Goal: Register for event/course

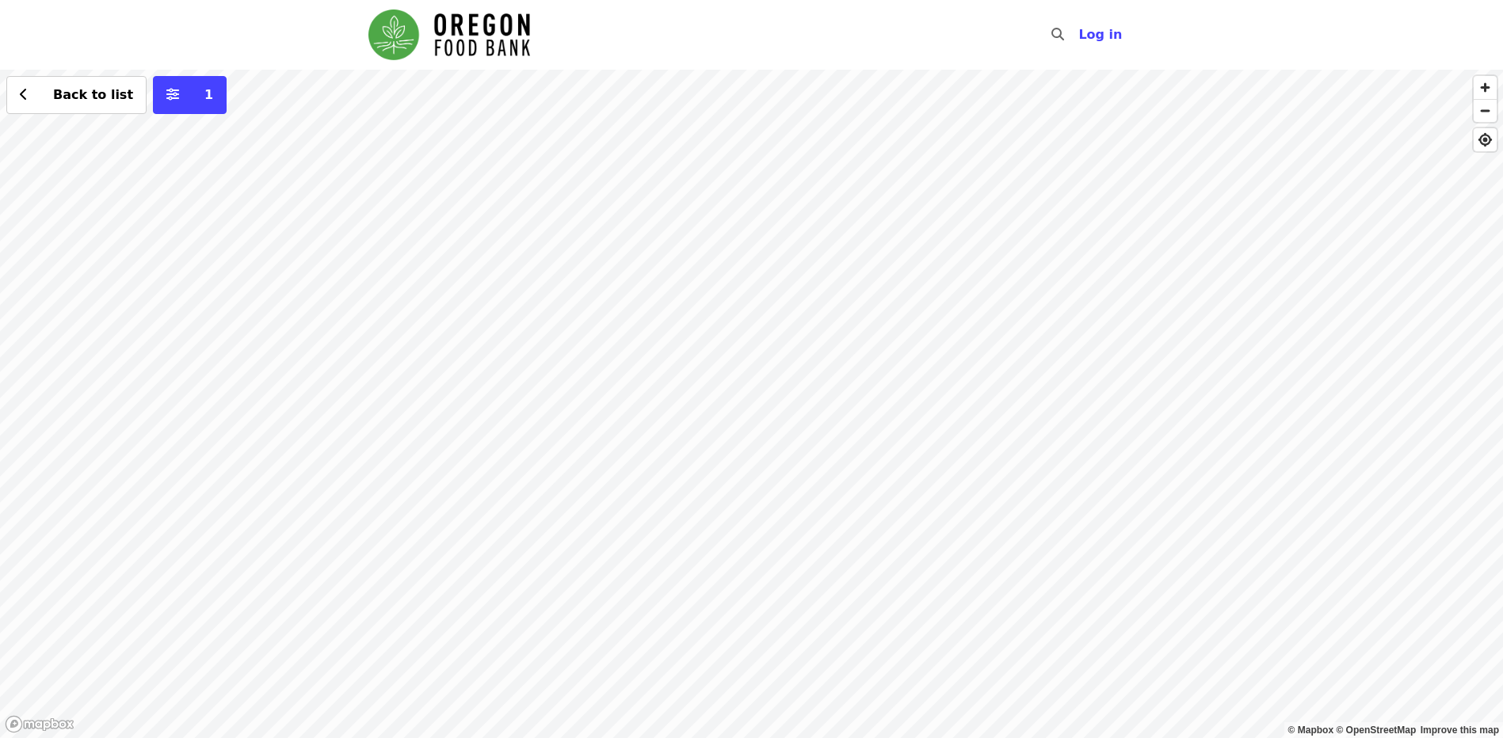
click at [837, 692] on div "Back to list 1" at bounding box center [751, 404] width 1503 height 669
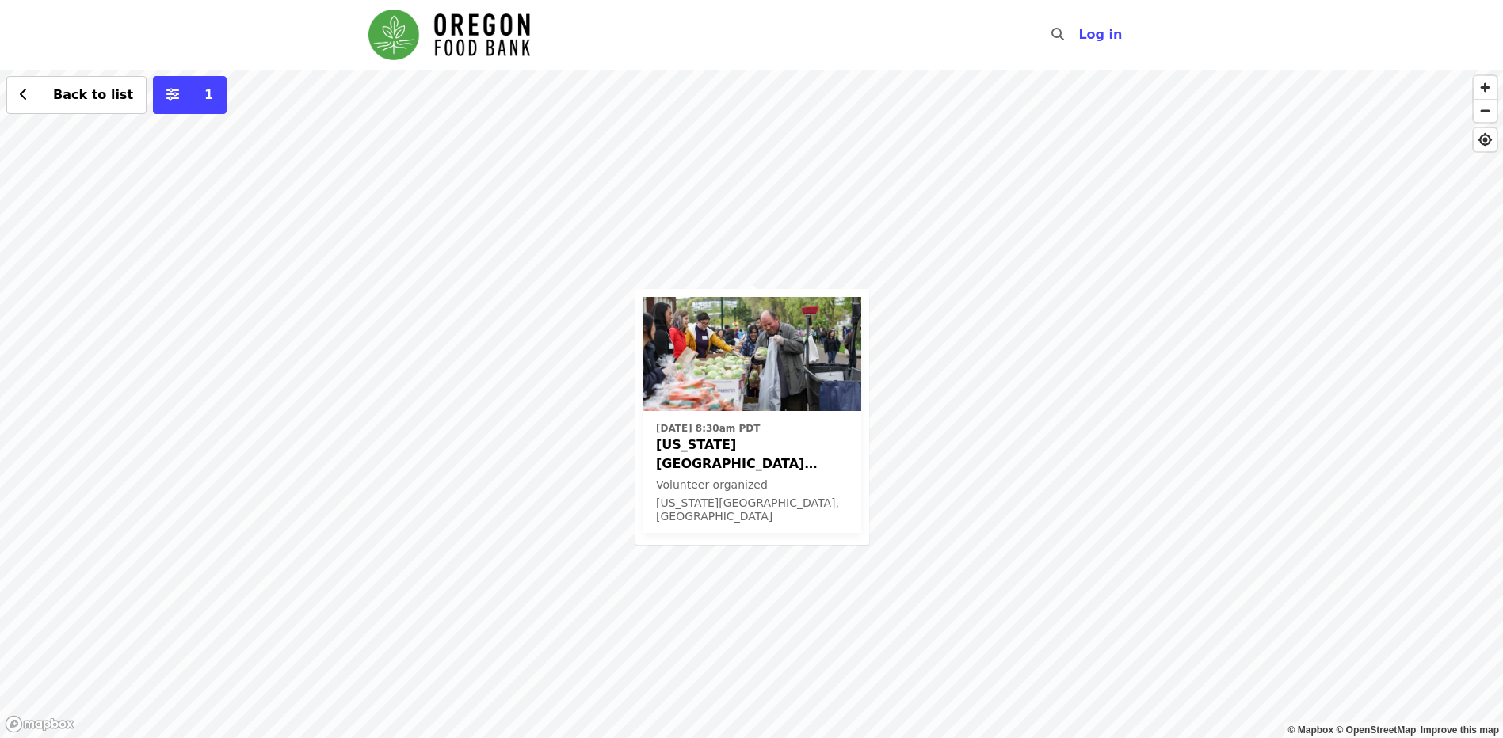
click at [740, 430] on time "[DATE] 8:30am PDT" at bounding box center [708, 428] width 104 height 14
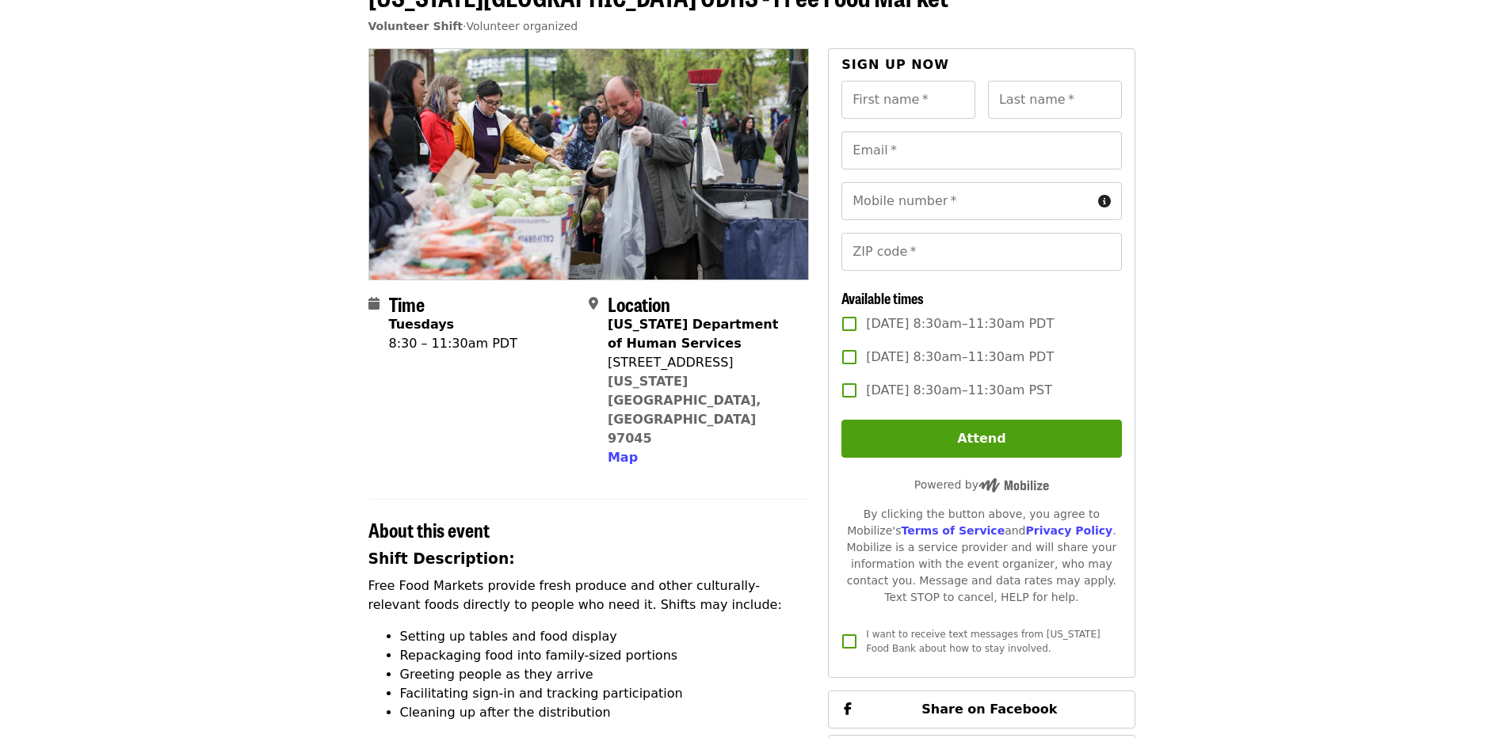
scroll to position [79, 0]
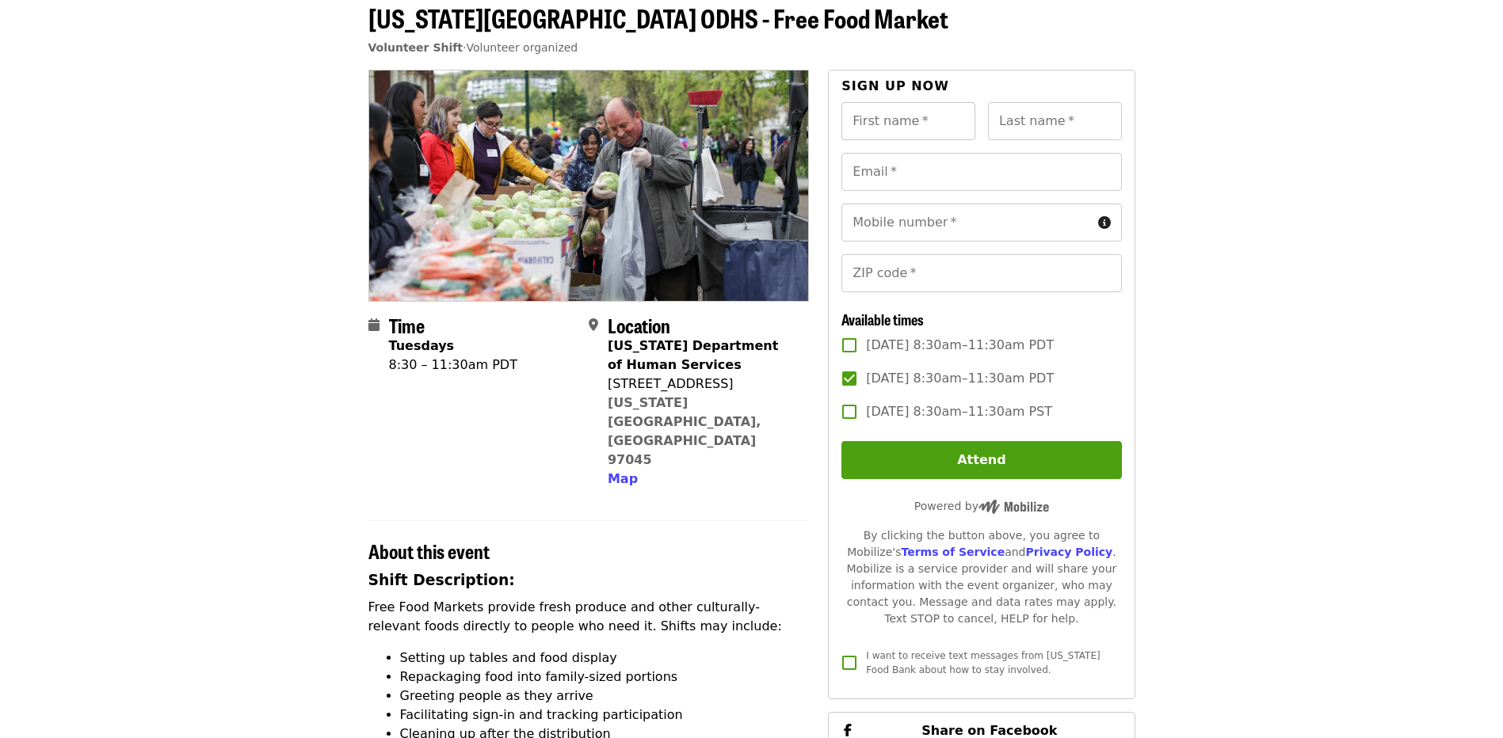
click at [905, 127] on input "First name   *" at bounding box center [908, 121] width 134 height 38
type input "******"
type input "*****"
type input "**********"
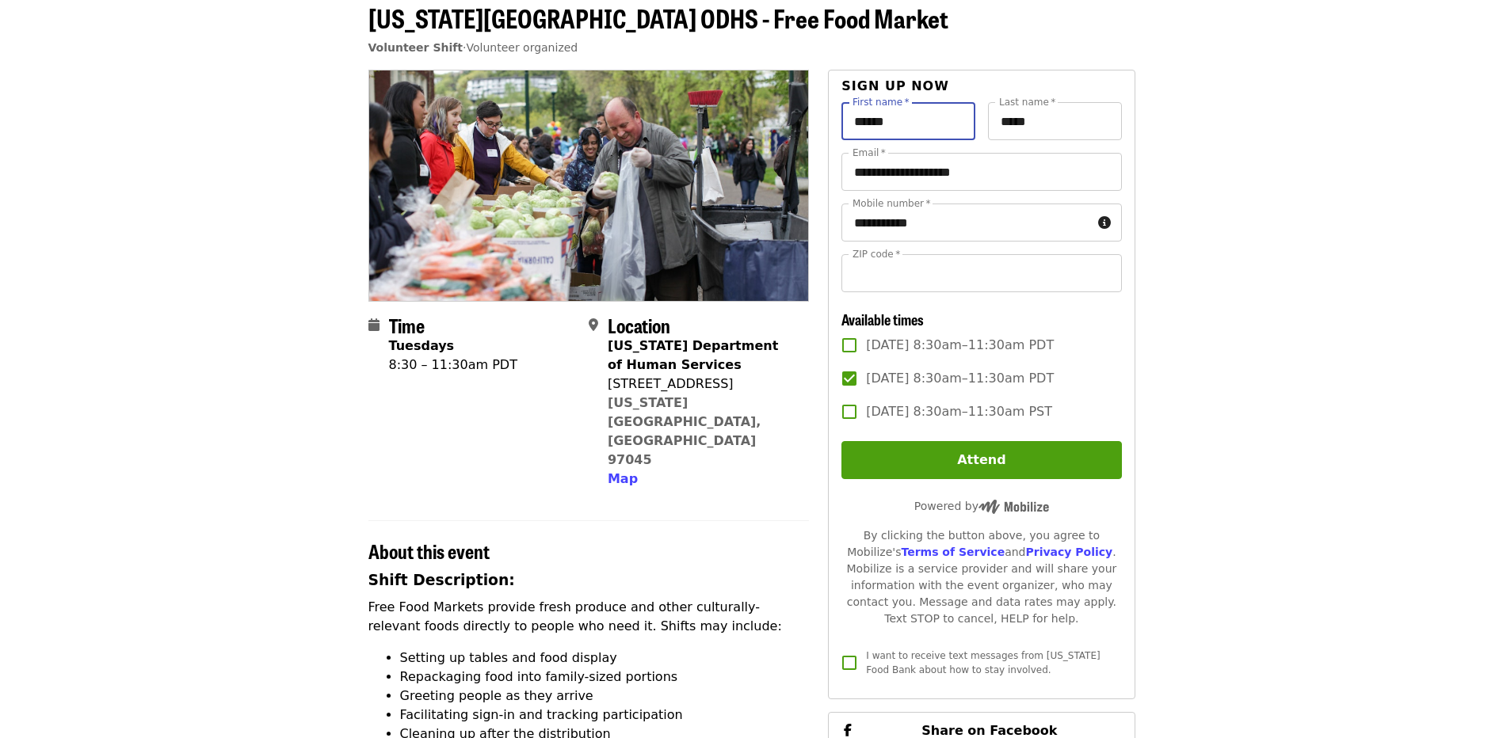
type input "*****"
click at [996, 458] on button "Attend as Rachel" at bounding box center [981, 460] width 280 height 38
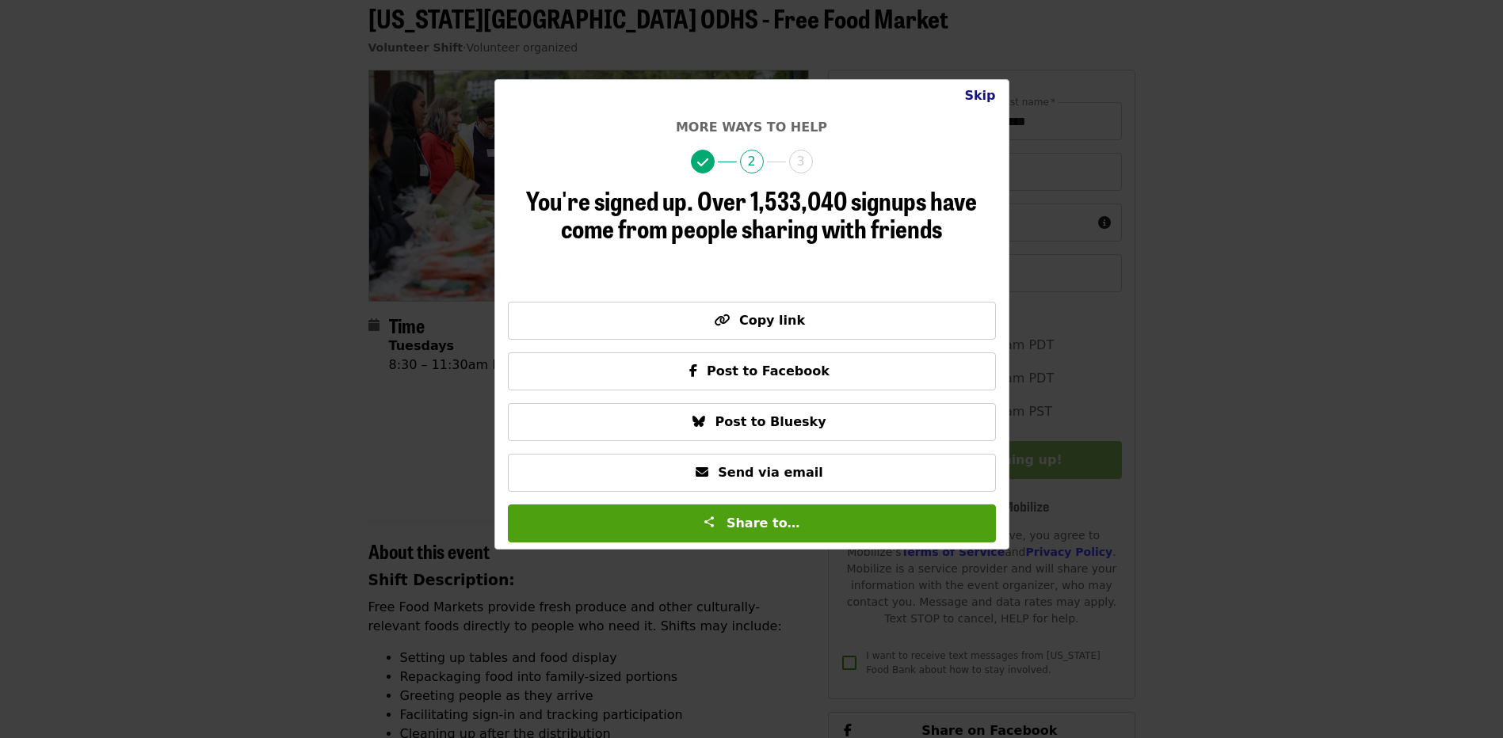
click at [974, 98] on button "Skip" at bounding box center [980, 96] width 56 height 32
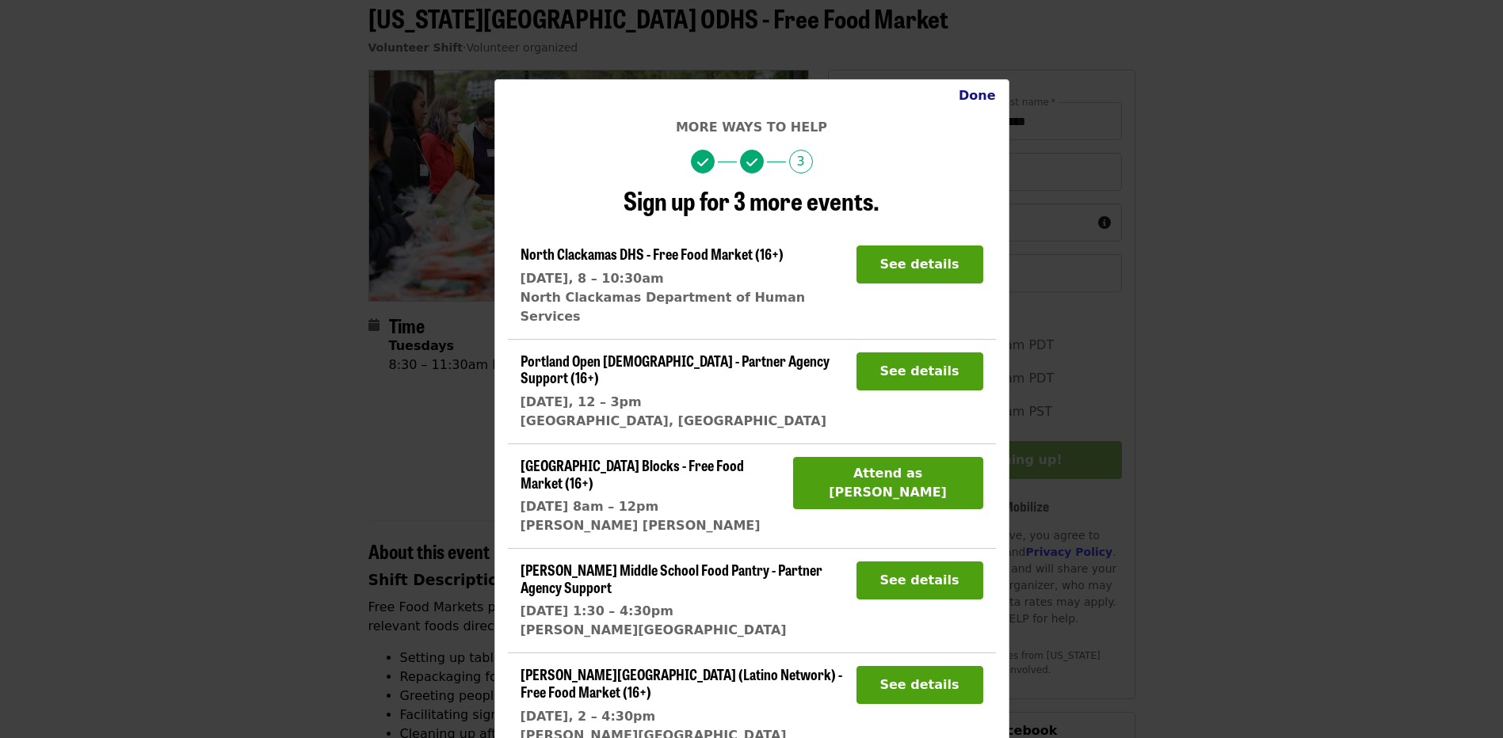
click at [974, 91] on button "Done" at bounding box center [977, 96] width 63 height 32
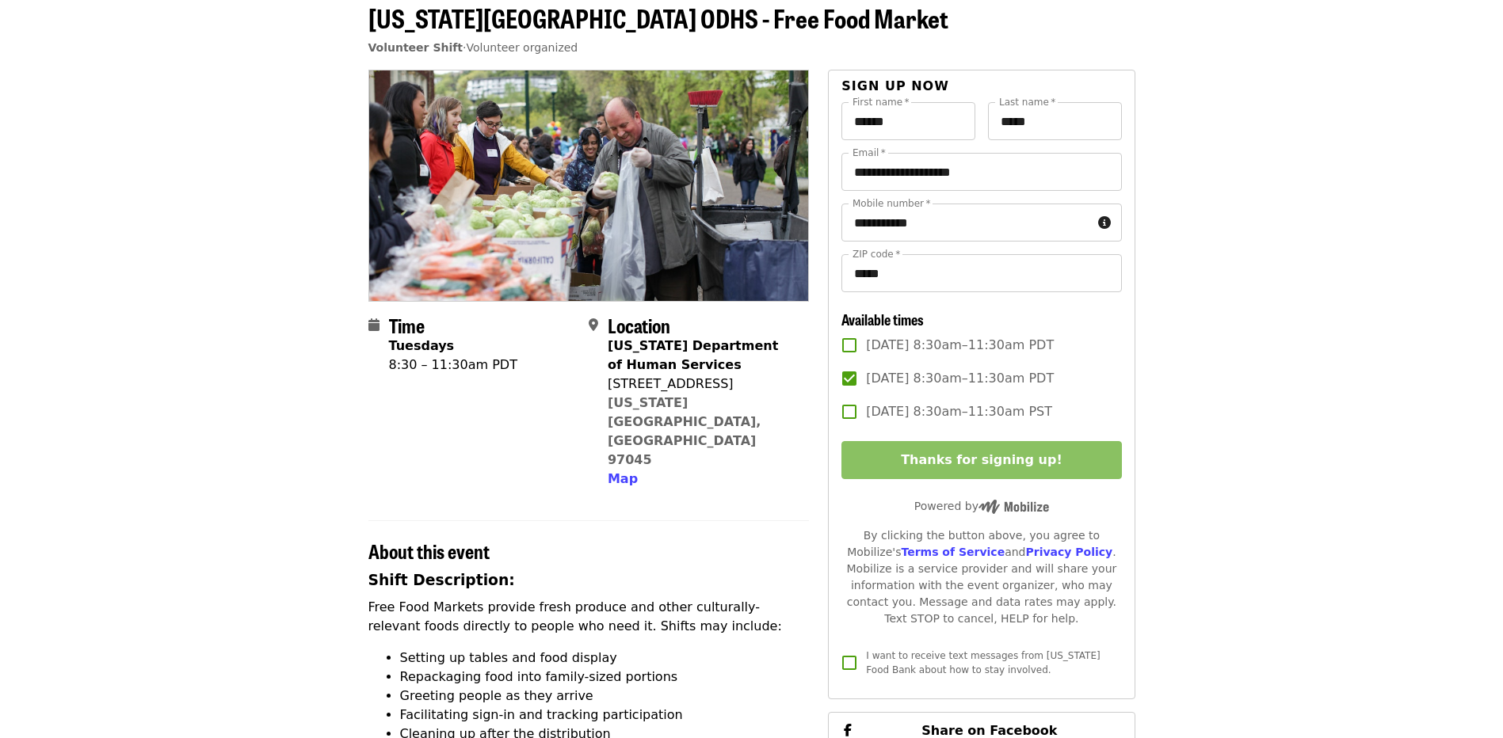
click at [369, 537] on span "About this event" at bounding box center [428, 551] width 121 height 28
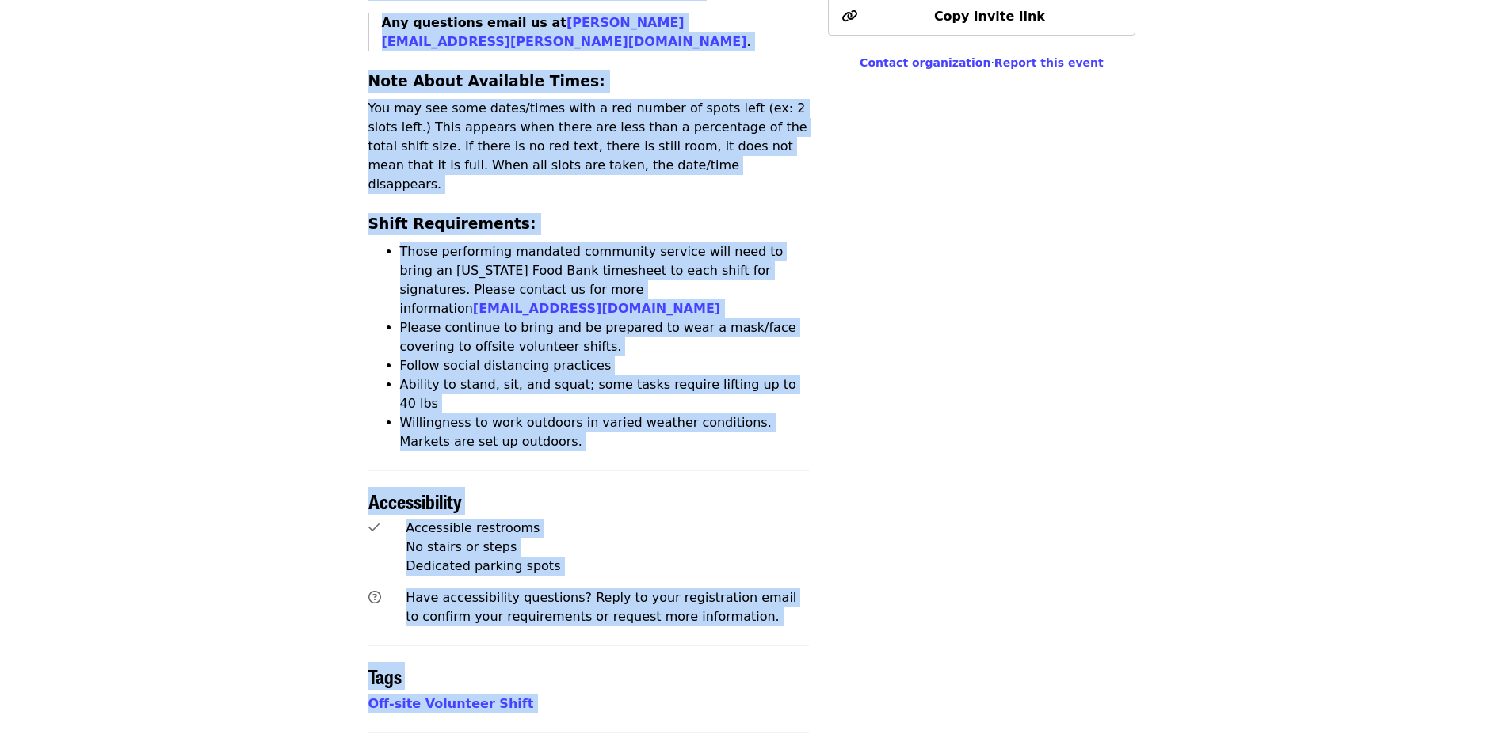
scroll to position [951, 0]
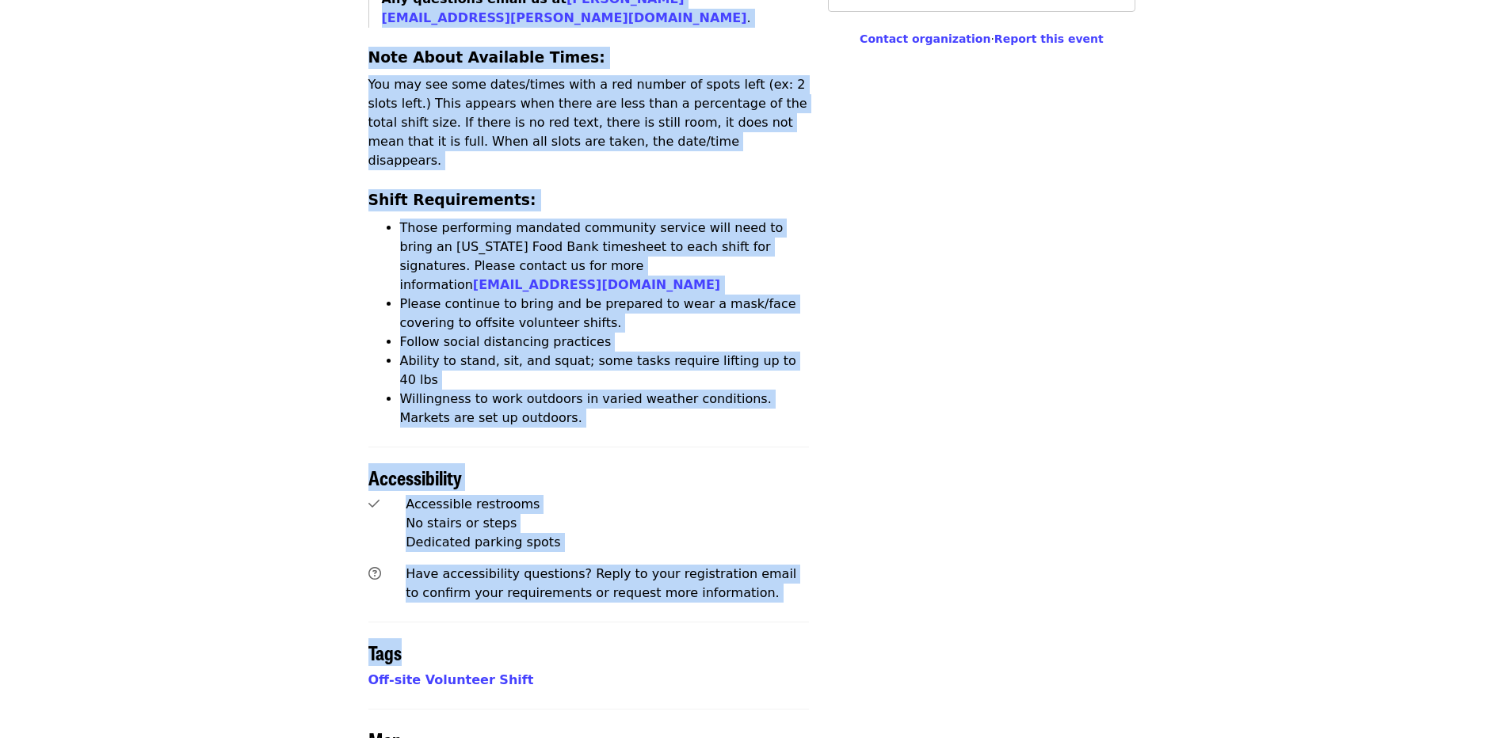
drag, startPoint x: 369, startPoint y: 490, endPoint x: 753, endPoint y: 510, distance: 384.0
click at [753, 510] on div "Time Tuesdays 8:30 – 11:30am PDT Location Oregon Department of Human Services 3…" at bounding box center [588, 106] width 441 height 1817
copy div "About this event Shift Description: Free Food Markets provide fresh produce and…"
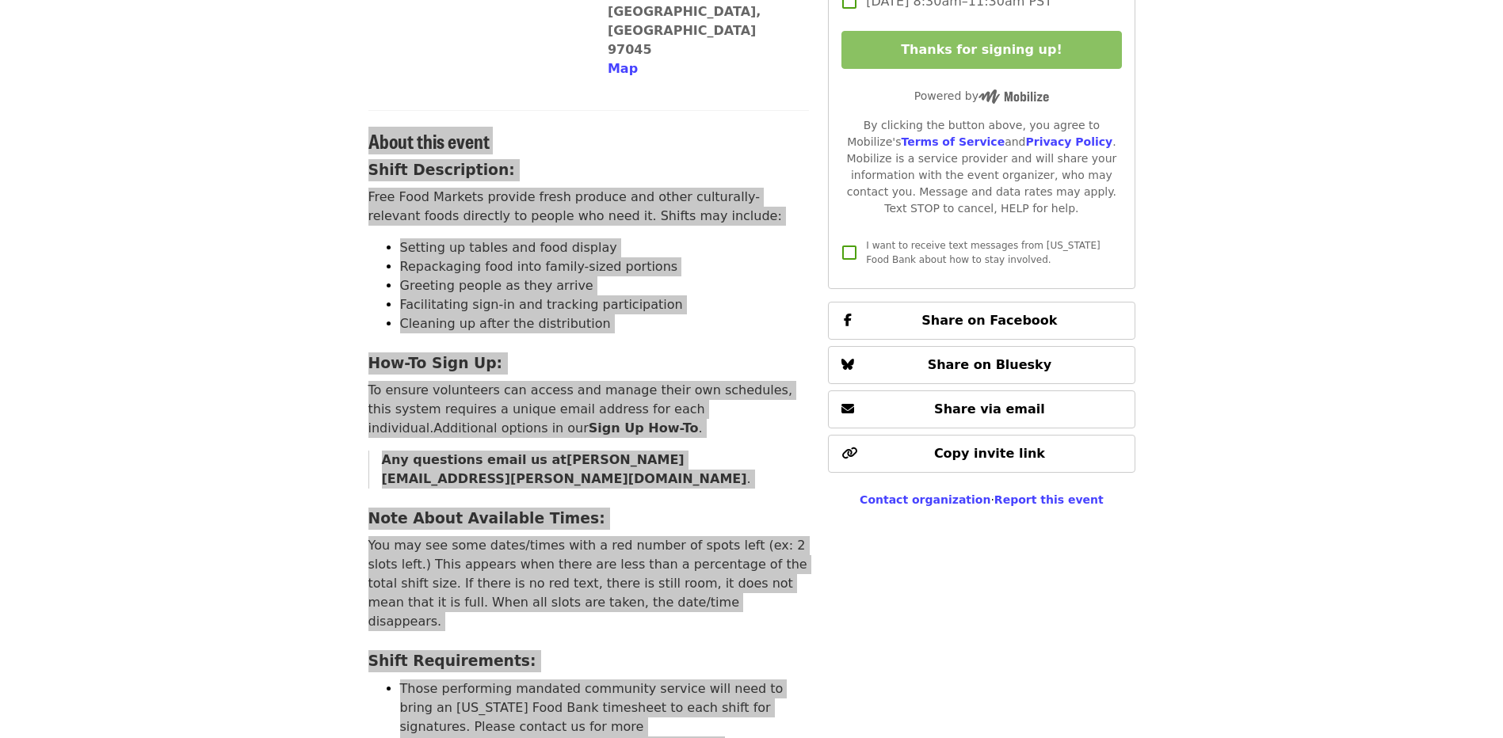
scroll to position [0, 0]
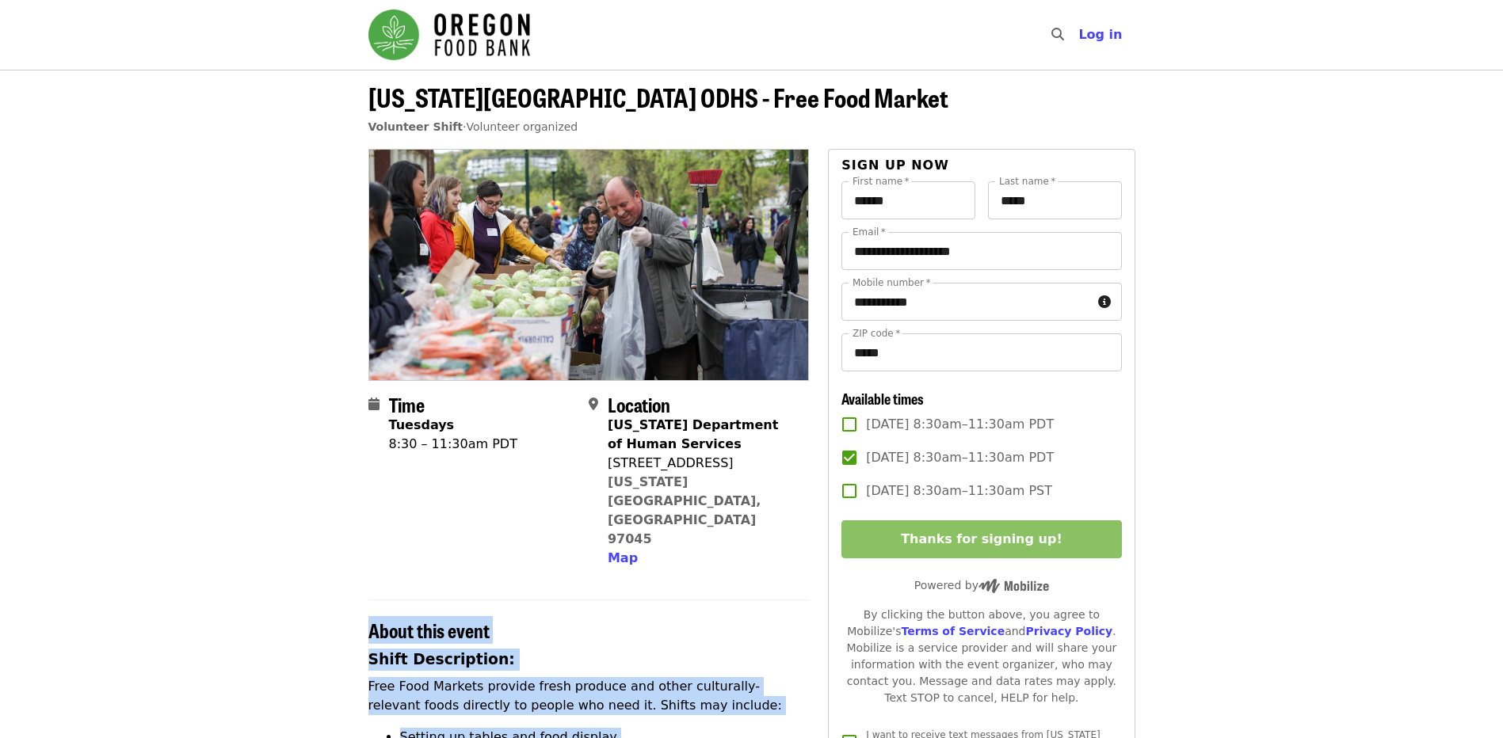
click at [659, 452] on div "Oregon Department of Human Services" at bounding box center [702, 435] width 189 height 38
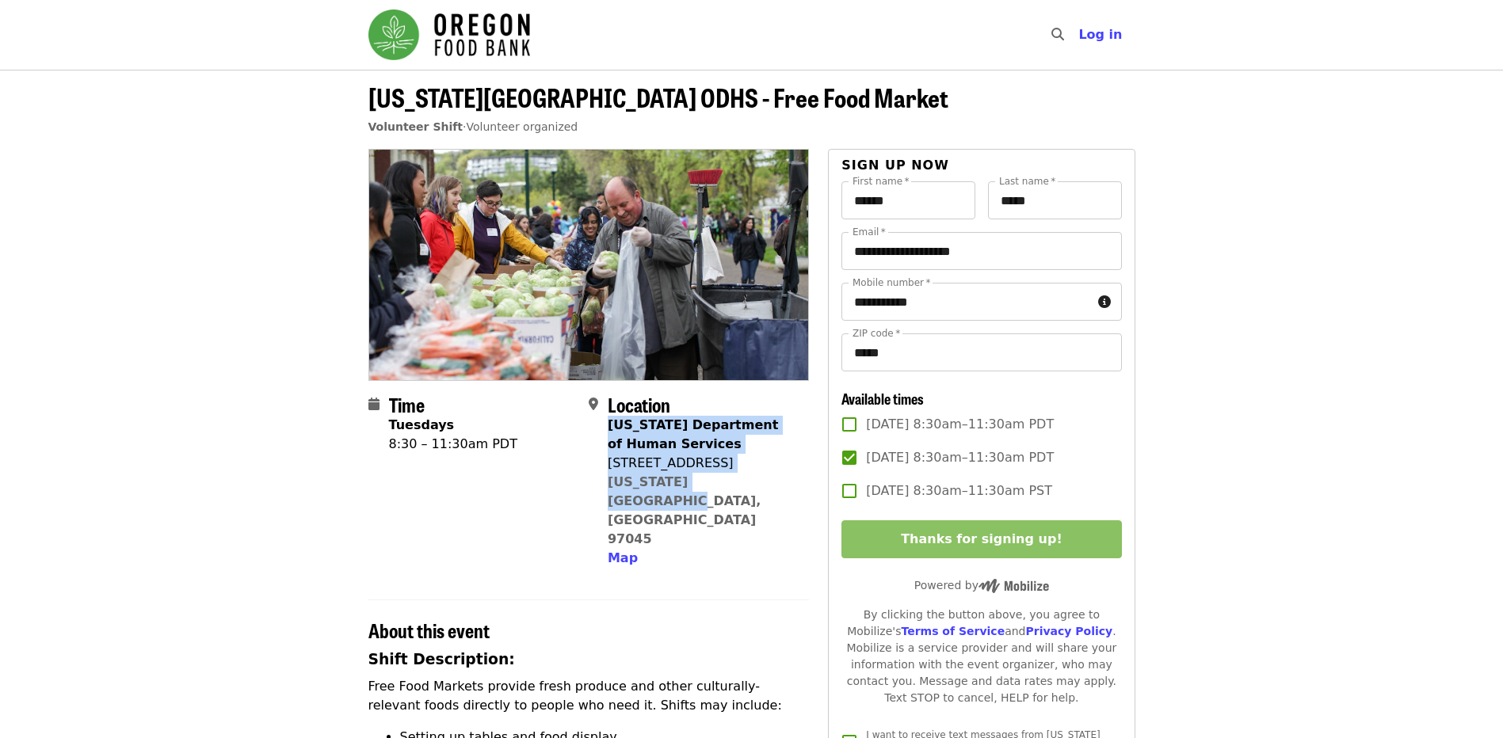
drag, startPoint x: 610, startPoint y: 425, endPoint x: 770, endPoint y: 486, distance: 171.6
click at [770, 486] on div "Oregon Department of Human Services 315 Beavercreek Rd Oregon City, OR 97045 Map" at bounding box center [702, 492] width 189 height 152
drag, startPoint x: 770, startPoint y: 486, endPoint x: 640, endPoint y: 453, distance: 134.1
copy span "Oregon Department of Human Services 315 Beavercreek Rd Oregon City, OR 97045"
